Goal: Task Accomplishment & Management: Manage account settings

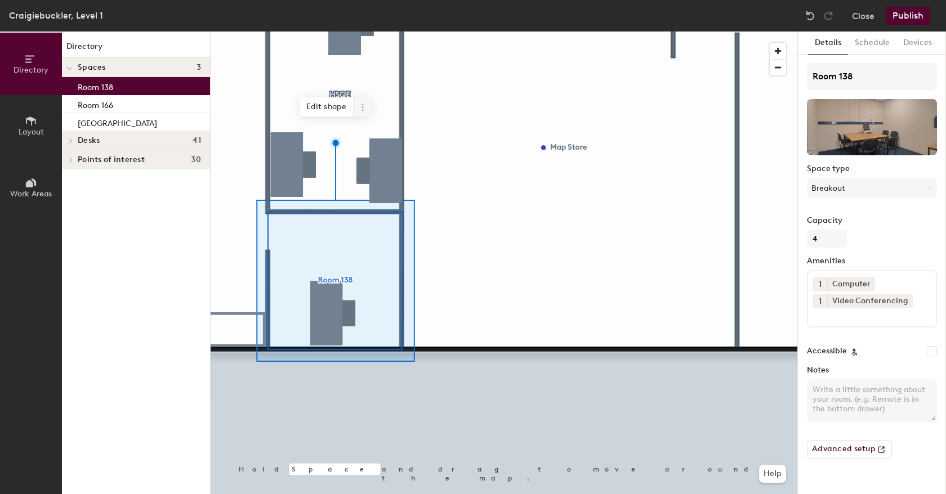
click at [364, 108] on icon at bounding box center [362, 107] width 9 height 9
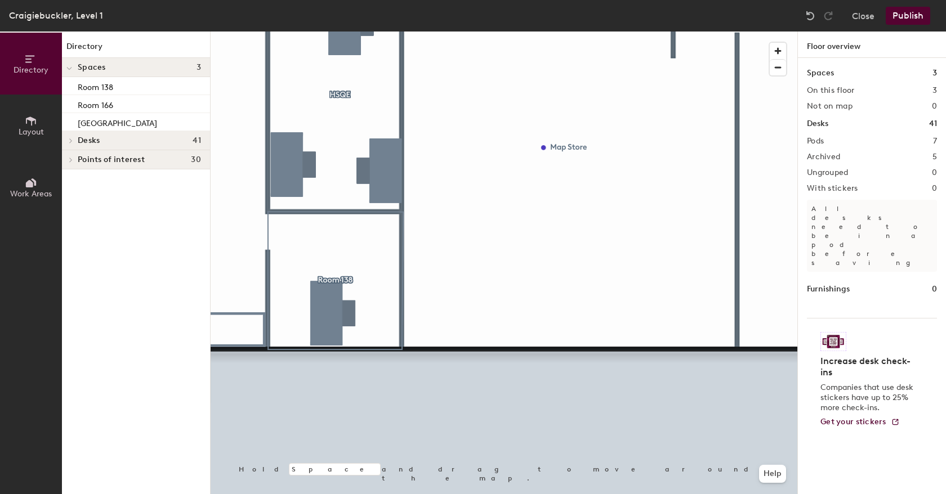
click at [904, 19] on button "Publish" at bounding box center [907, 16] width 44 height 18
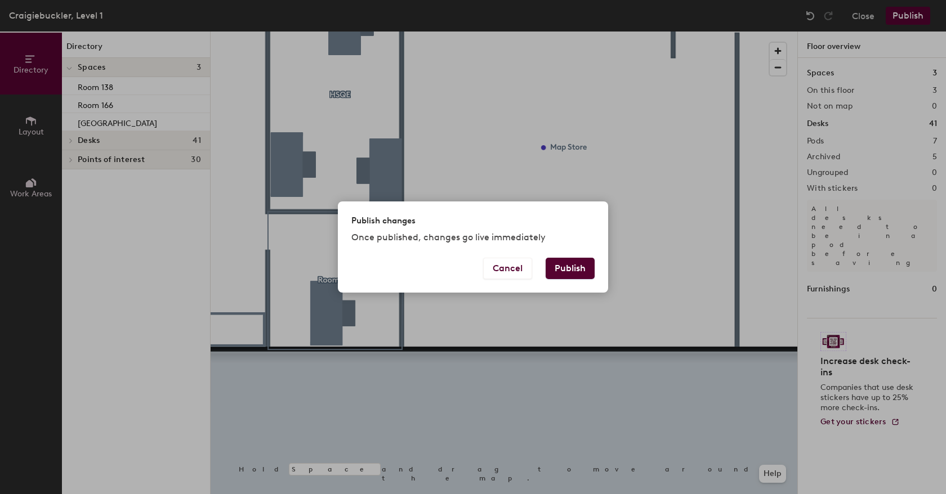
click at [571, 271] on button "Publish" at bounding box center [569, 268] width 49 height 21
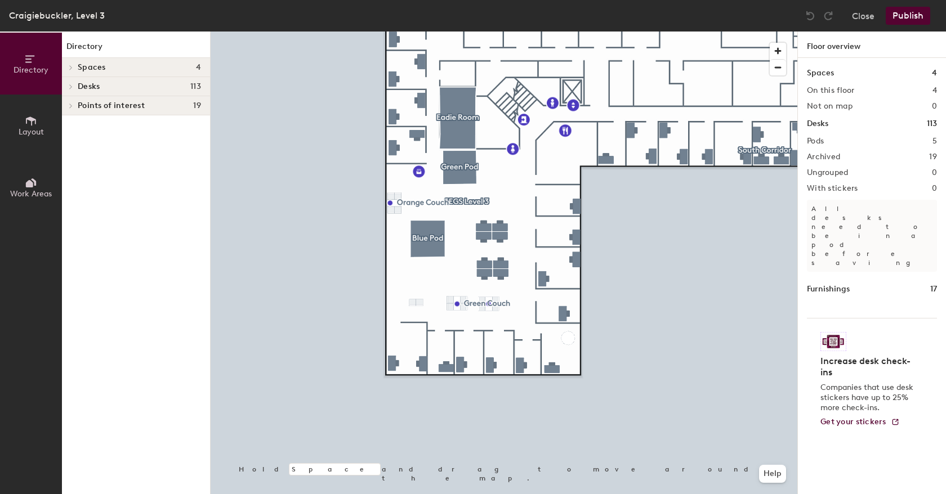
click at [91, 86] on span "Desks" at bounding box center [89, 86] width 22 height 9
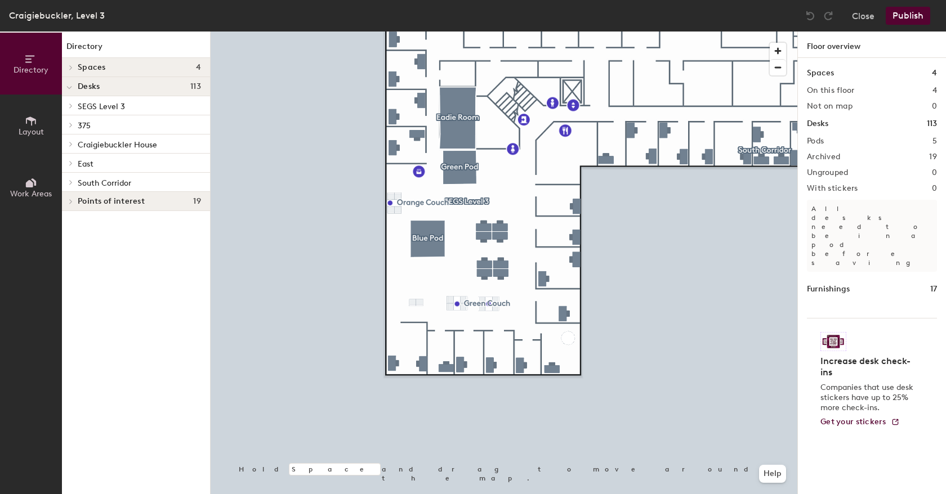
click at [93, 102] on span "SEGS Level 3" at bounding box center [101, 107] width 47 height 10
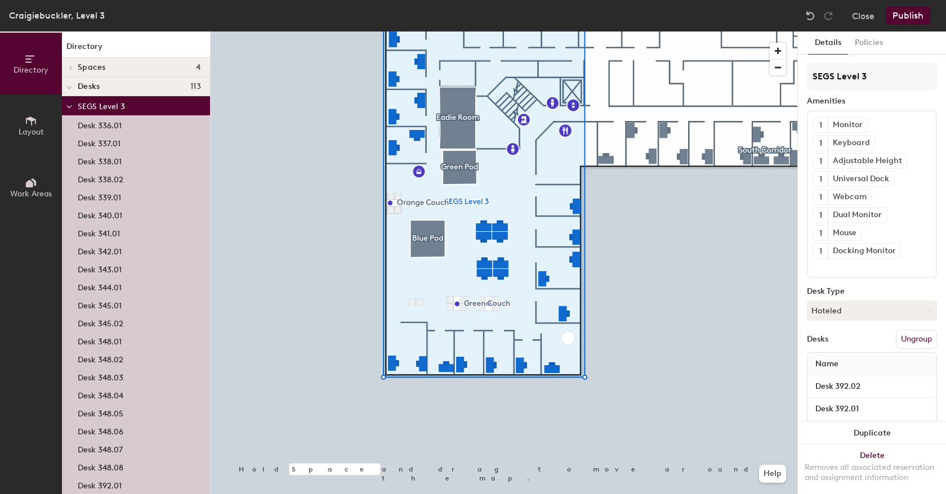
click at [31, 189] on icon at bounding box center [31, 183] width 12 height 12
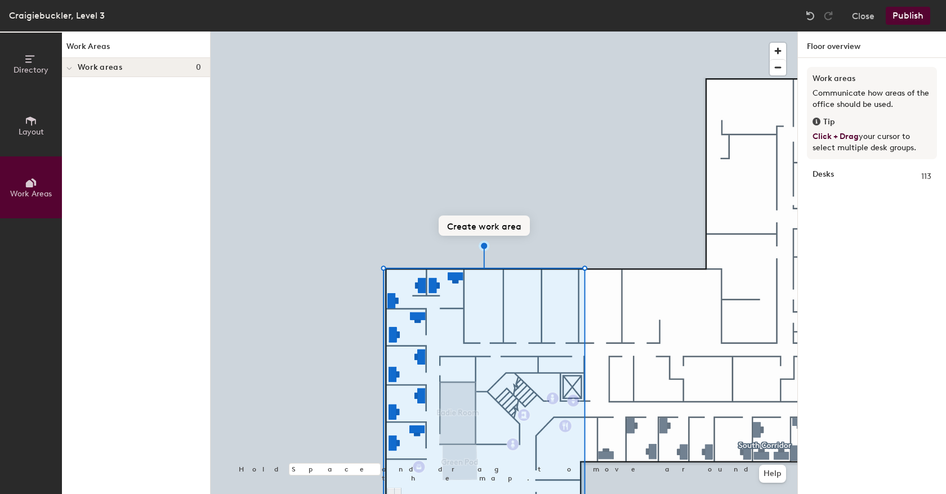
click at [466, 226] on button "Create work area" at bounding box center [484, 226] width 91 height 20
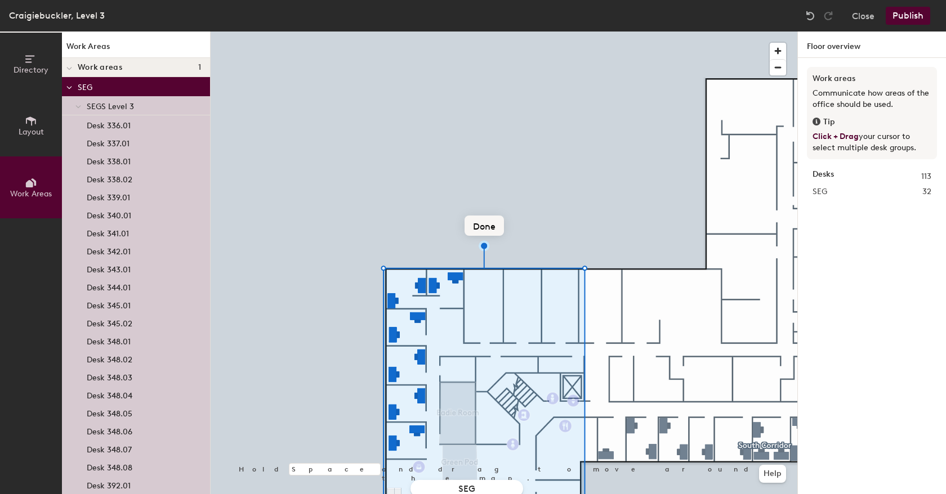
type input "SEGS"
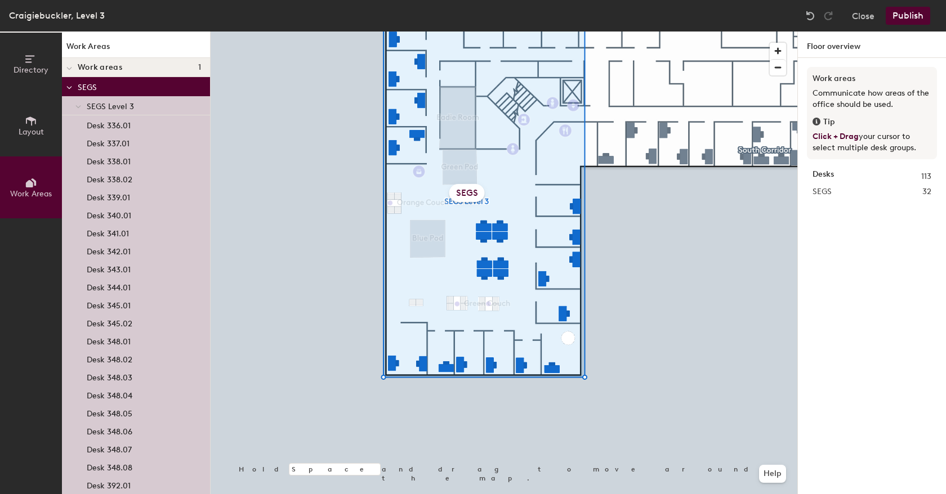
click at [66, 89] on icon at bounding box center [69, 88] width 6 height 5
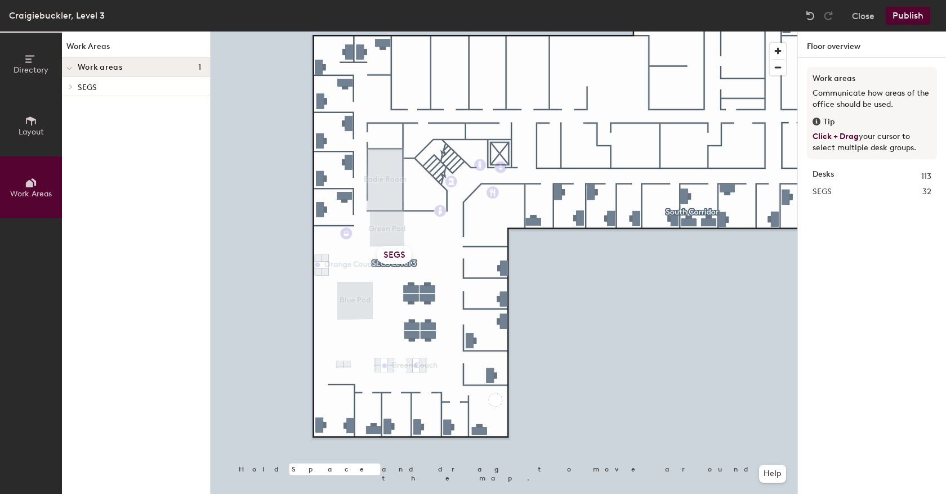
click at [916, 10] on button "Publish" at bounding box center [907, 16] width 44 height 18
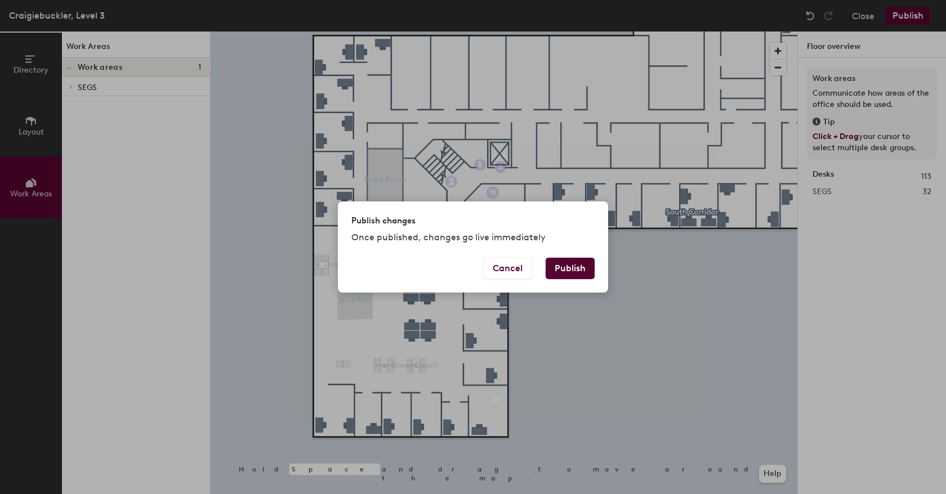
click at [579, 268] on button "Publish" at bounding box center [569, 268] width 49 height 21
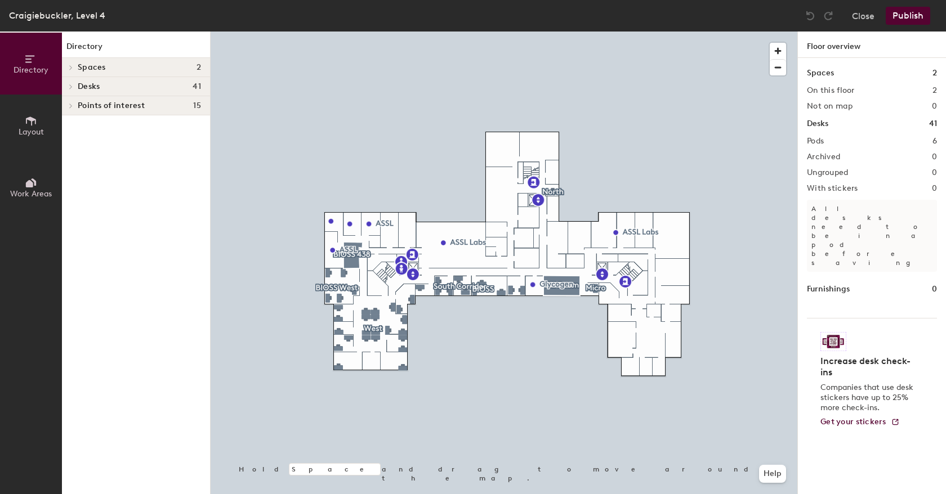
click at [73, 84] on span at bounding box center [70, 87] width 10 height 6
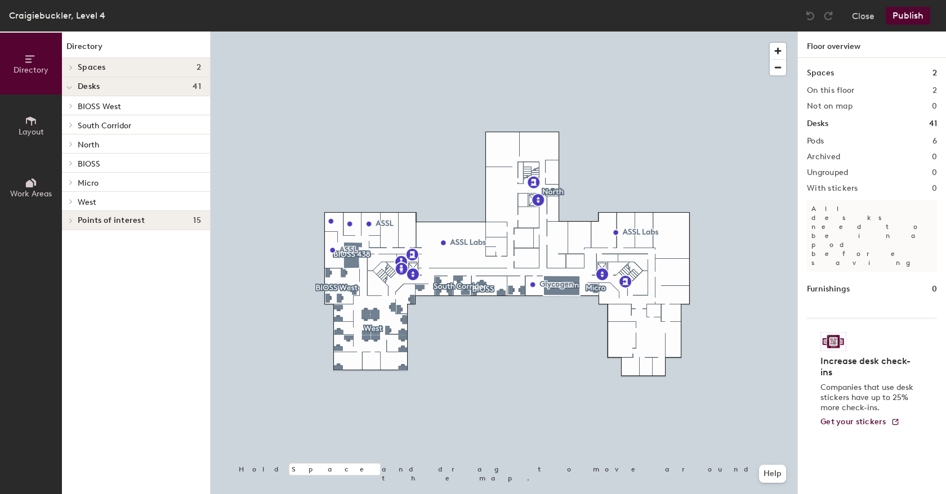
click at [87, 102] on span "BIOSS West" at bounding box center [99, 107] width 43 height 10
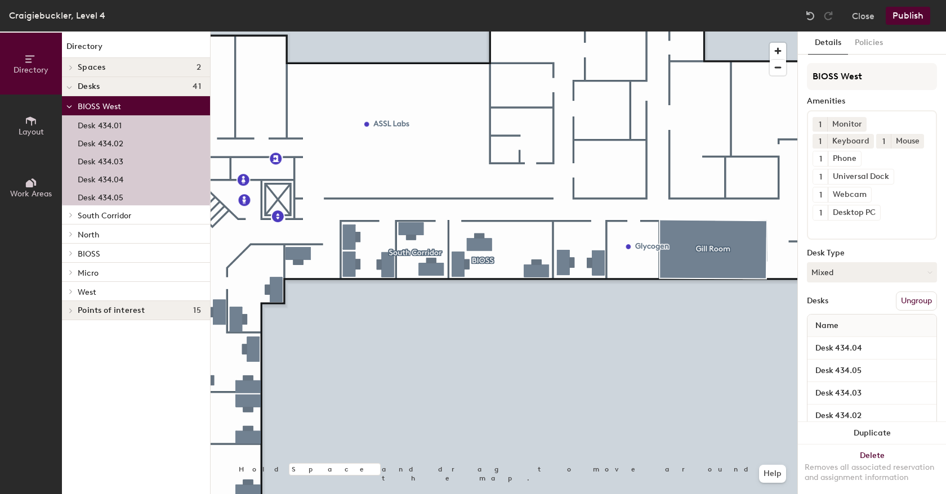
click at [114, 255] on p "BIOSS" at bounding box center [139, 253] width 123 height 15
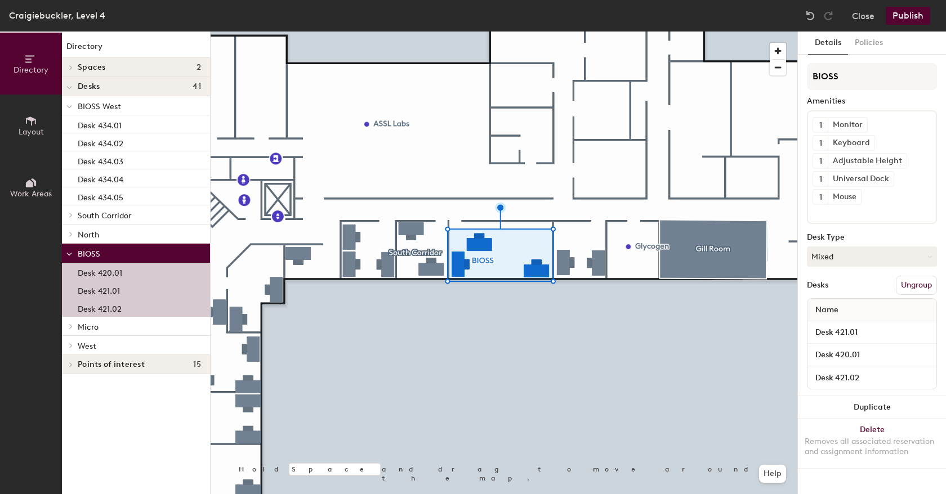
click at [108, 110] on span "BIOSS West" at bounding box center [99, 107] width 43 height 10
click at [90, 110] on span "BIOSS West" at bounding box center [99, 107] width 43 height 10
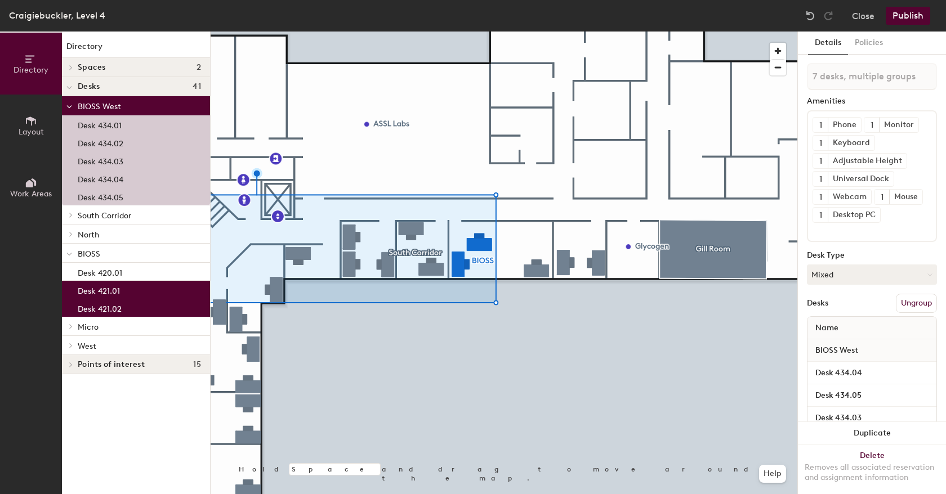
type input "8 desks, multiple groups"
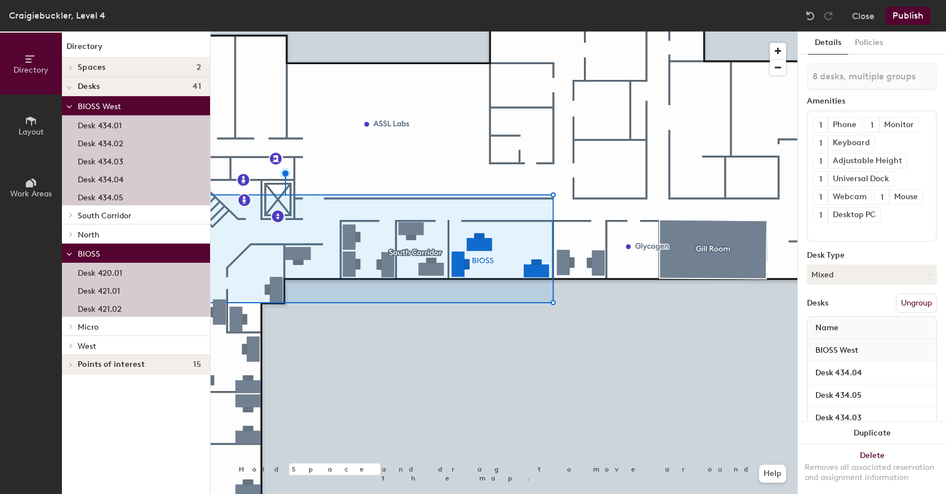
click at [26, 187] on icon at bounding box center [31, 183] width 12 height 12
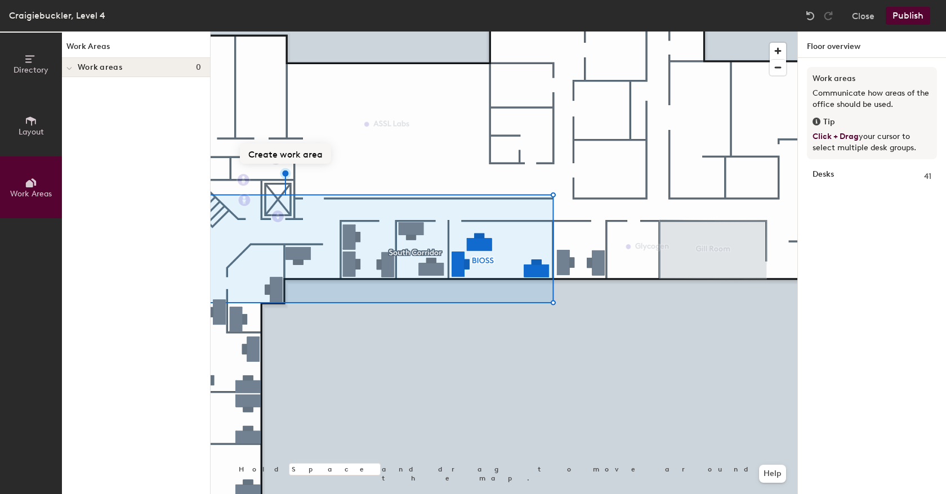
click at [278, 158] on button "Create work area" at bounding box center [285, 154] width 91 height 20
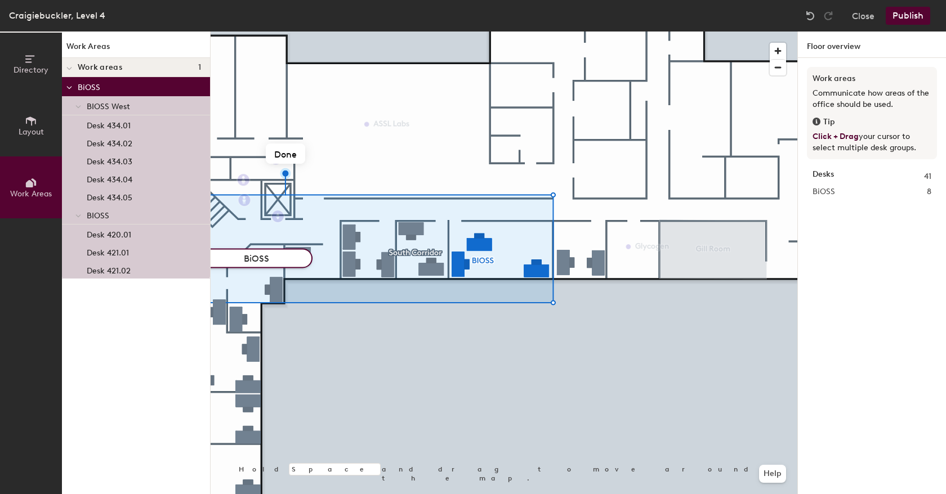
type input "BioSS"
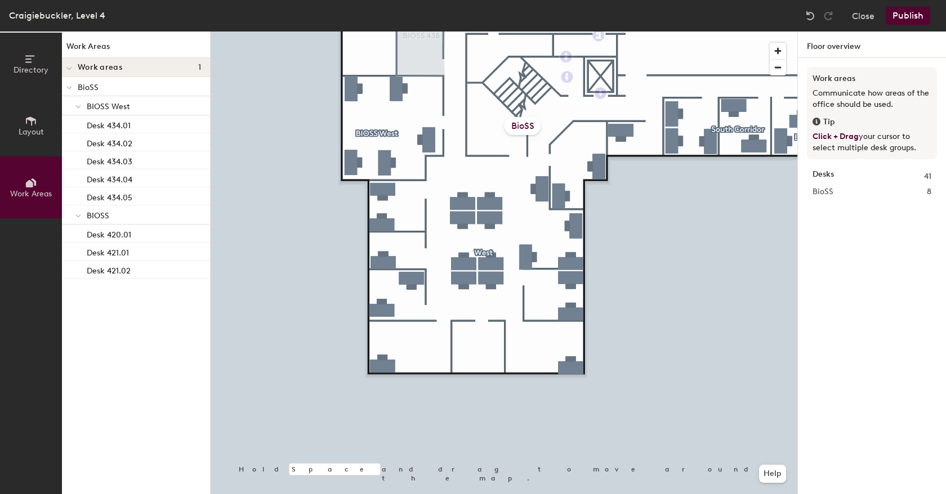
click at [31, 64] on icon at bounding box center [31, 59] width 12 height 12
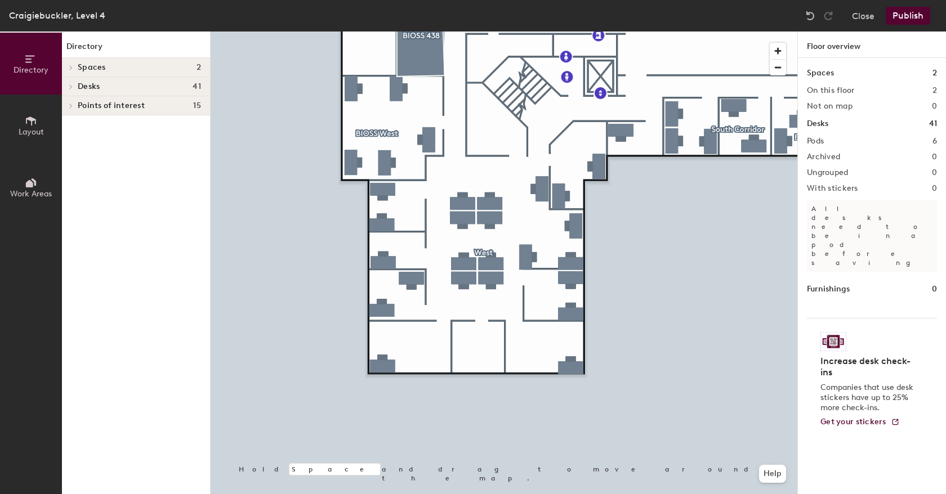
click at [69, 83] on div at bounding box center [69, 86] width 15 height 19
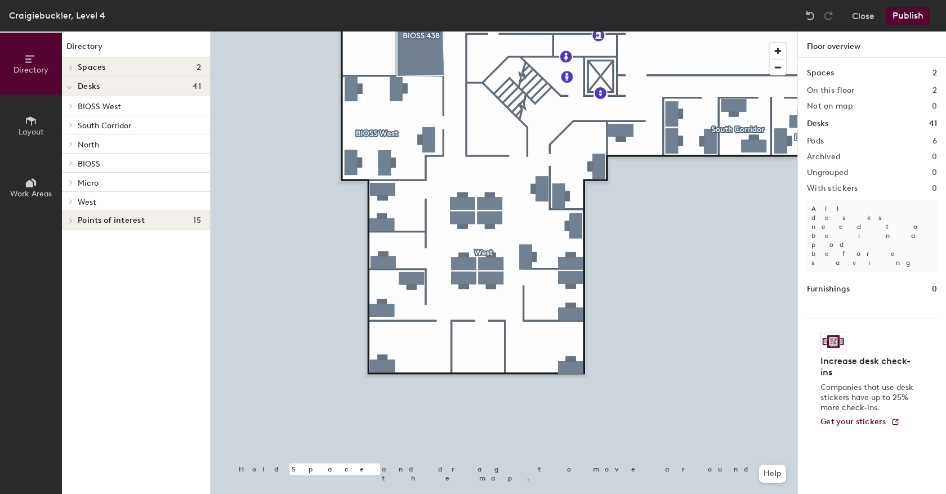
click at [88, 198] on span "West" at bounding box center [87, 203] width 19 height 10
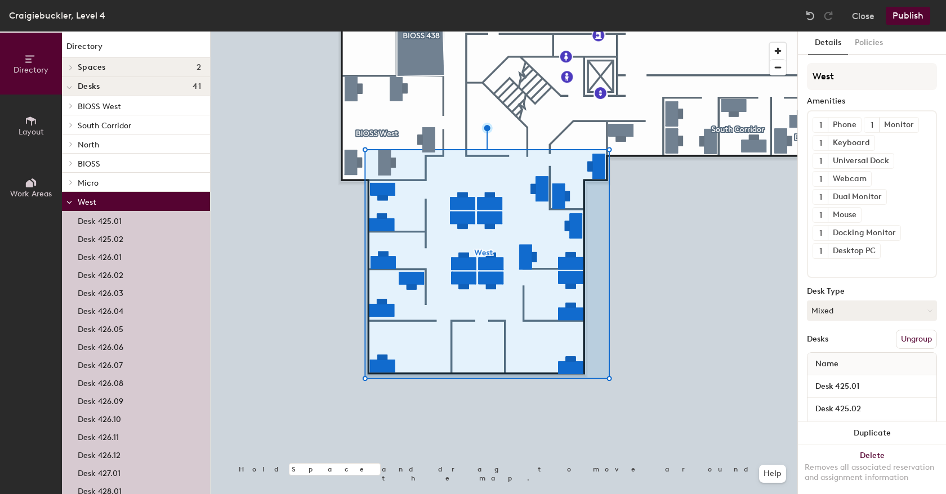
click at [24, 189] on button "Work Areas" at bounding box center [31, 187] width 62 height 62
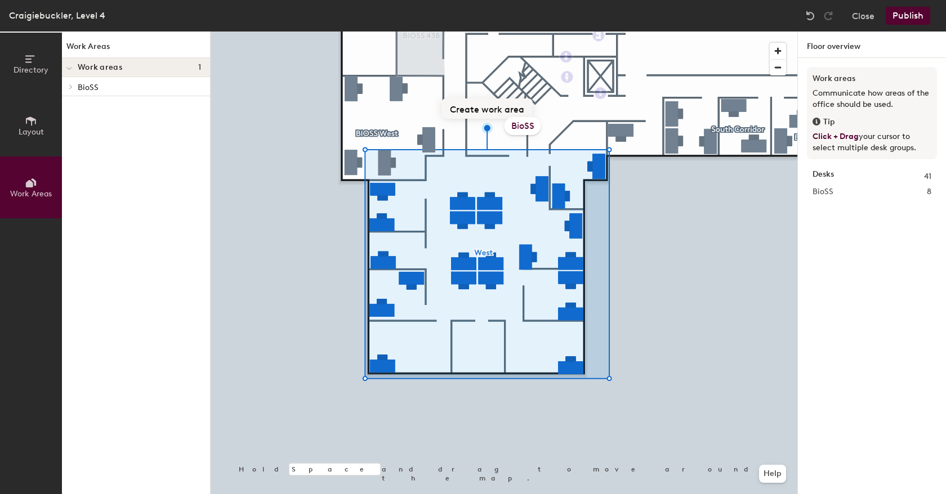
click at [475, 107] on button "Create work area" at bounding box center [486, 109] width 91 height 20
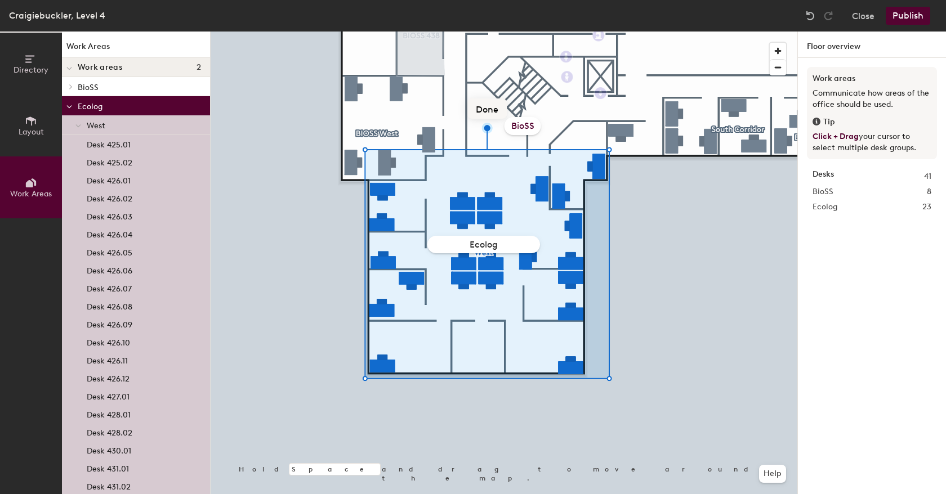
type input "Ecology"
click at [911, 11] on button "Publish" at bounding box center [907, 16] width 44 height 18
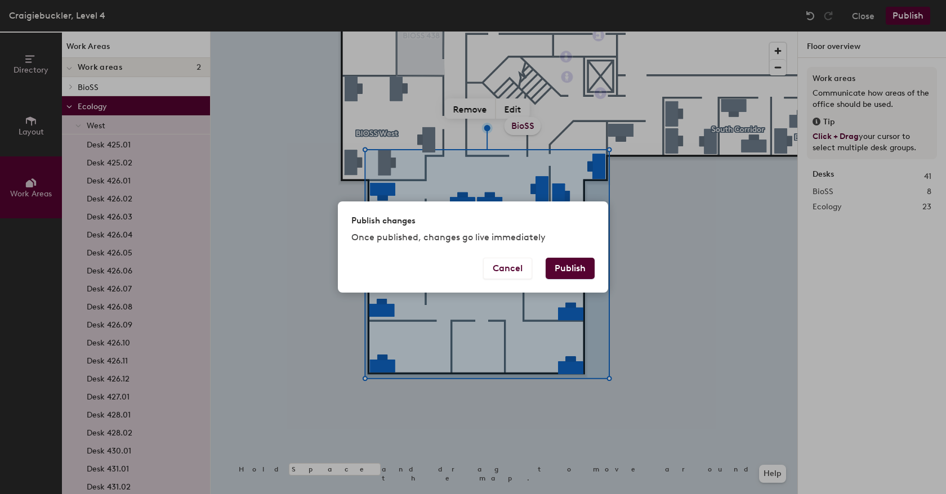
click at [567, 270] on button "Publish" at bounding box center [569, 268] width 49 height 21
